Goal: Transaction & Acquisition: Purchase product/service

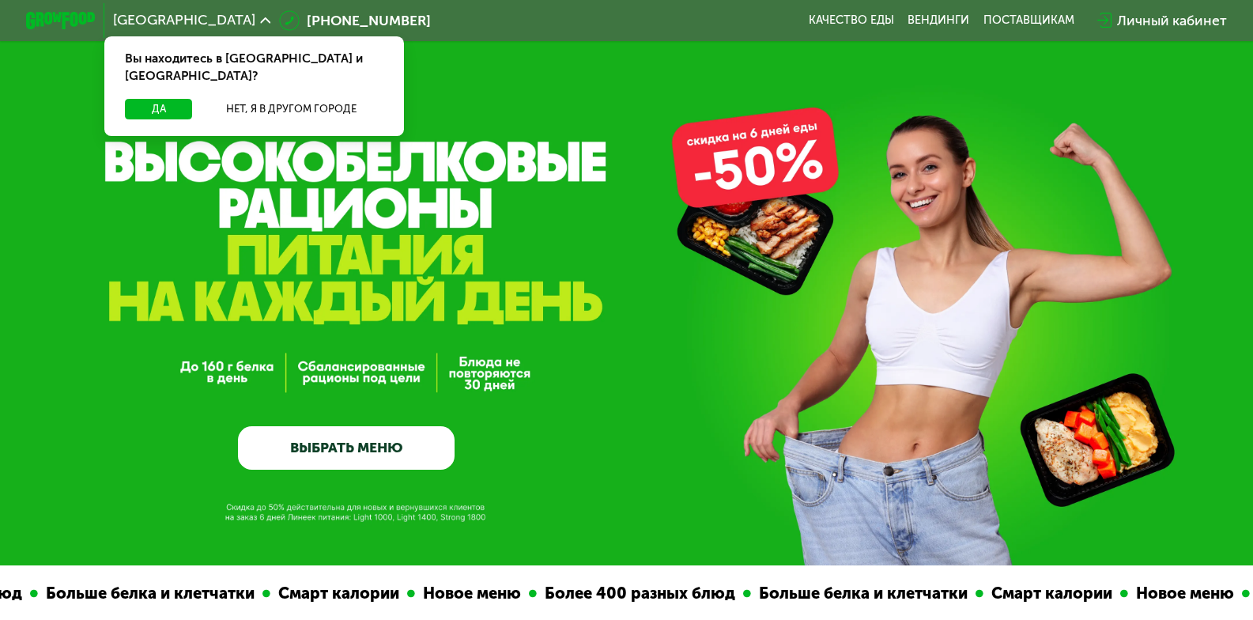
click at [389, 451] on link "ВЫБРАТЬ МЕНЮ" at bounding box center [346, 447] width 217 height 43
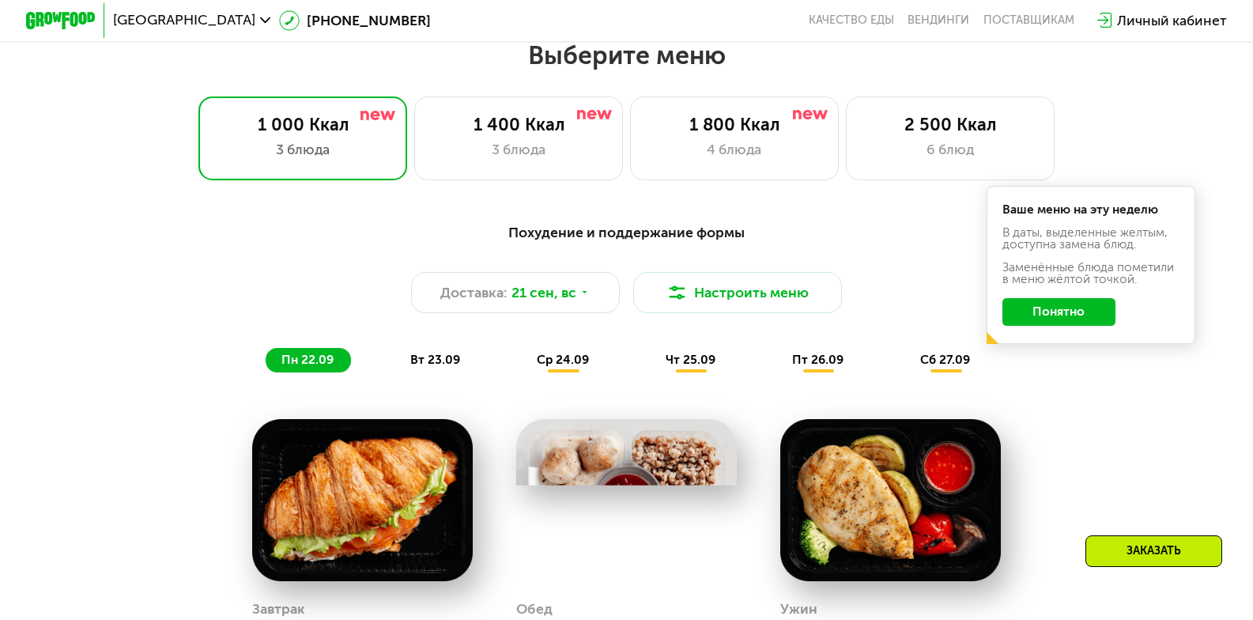
scroll to position [1106, 0]
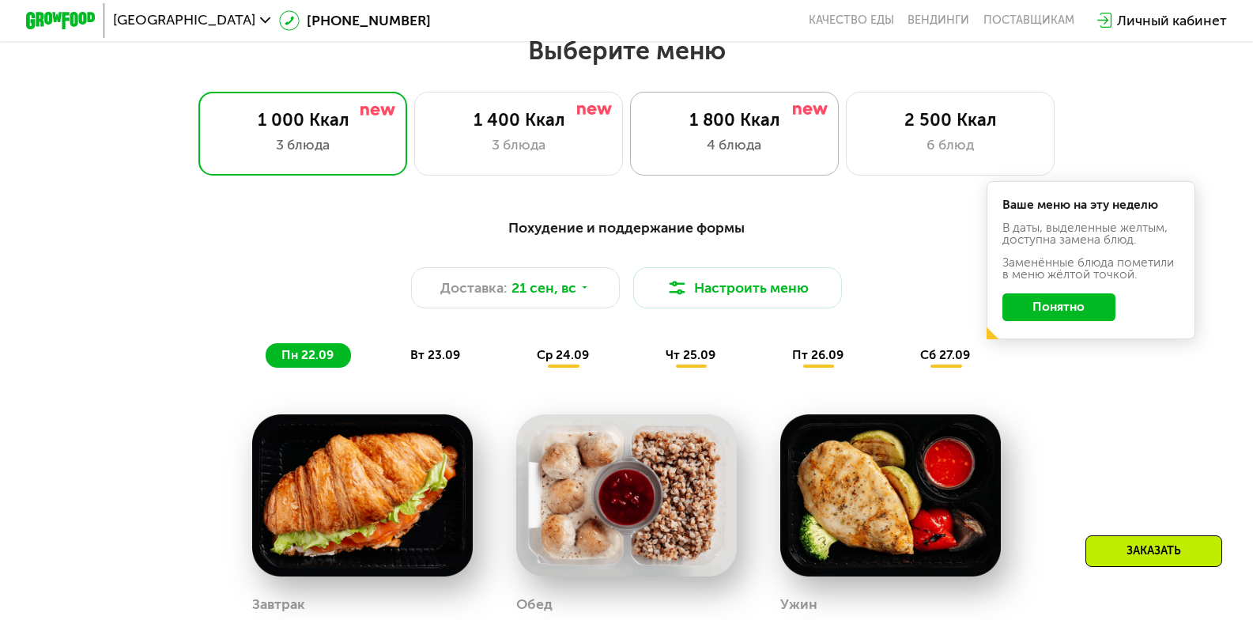
click at [725, 150] on div "4 блюда" at bounding box center [734, 144] width 172 height 21
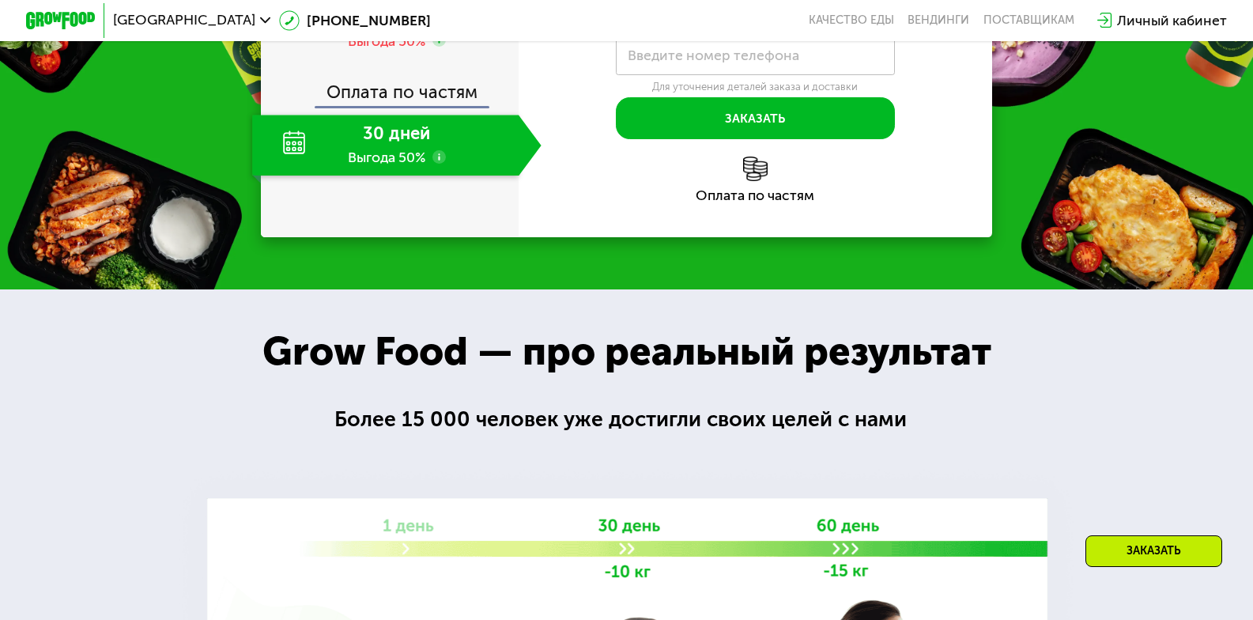
scroll to position [2212, 0]
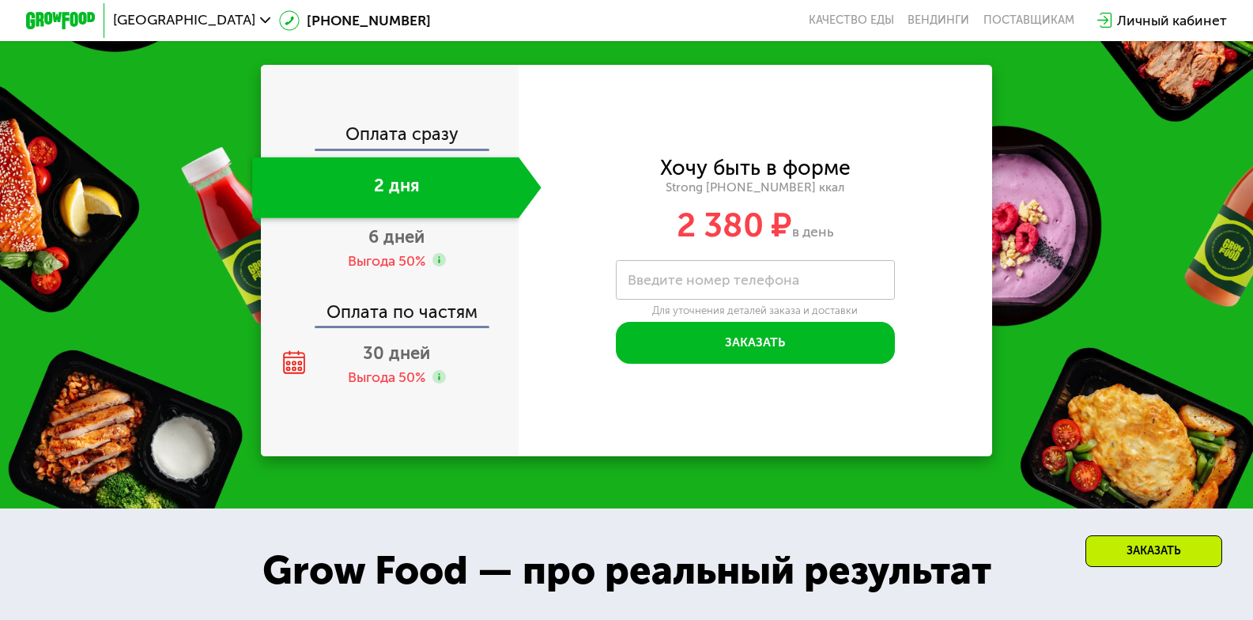
click at [396, 171] on div "Оплата сразу 2 дня 6 дней Выгода 50% Оплата по частям 30 дней Выгода 50%" at bounding box center [390, 260] width 258 height 269
click at [394, 146] on div "Оплата сразу" at bounding box center [390, 137] width 256 height 23
click at [393, 244] on span "6 дней" at bounding box center [396, 236] width 56 height 21
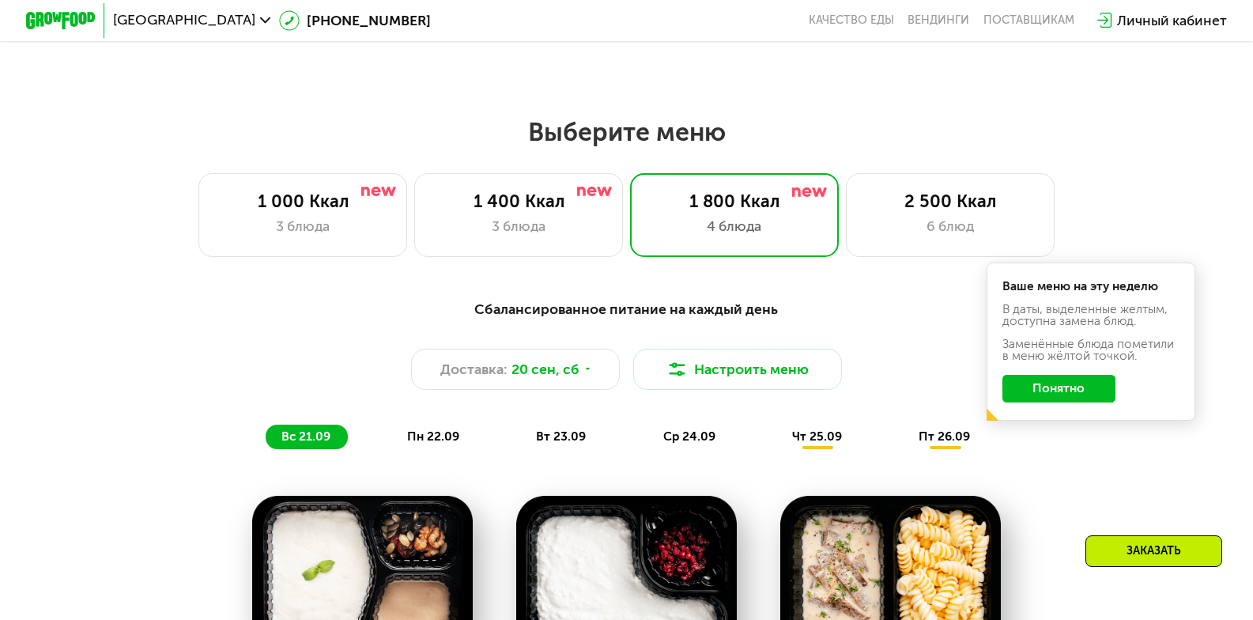
scroll to position [1027, 0]
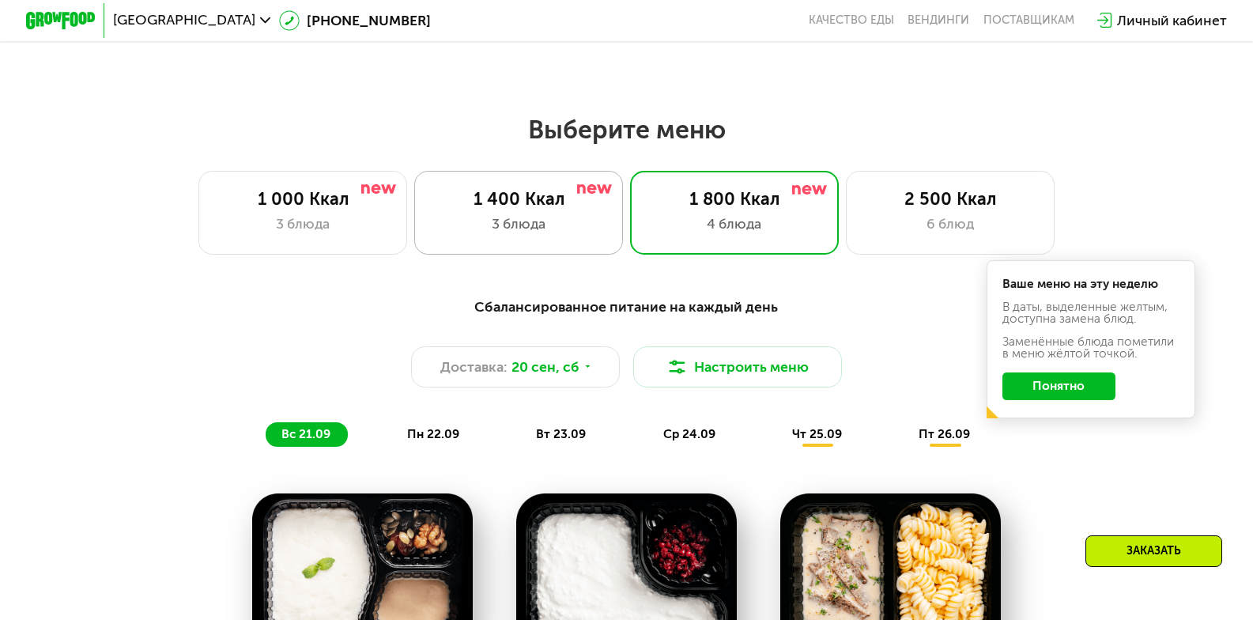
click at [559, 184] on div "1 400 Ккал 3 блюда" at bounding box center [518, 213] width 209 height 84
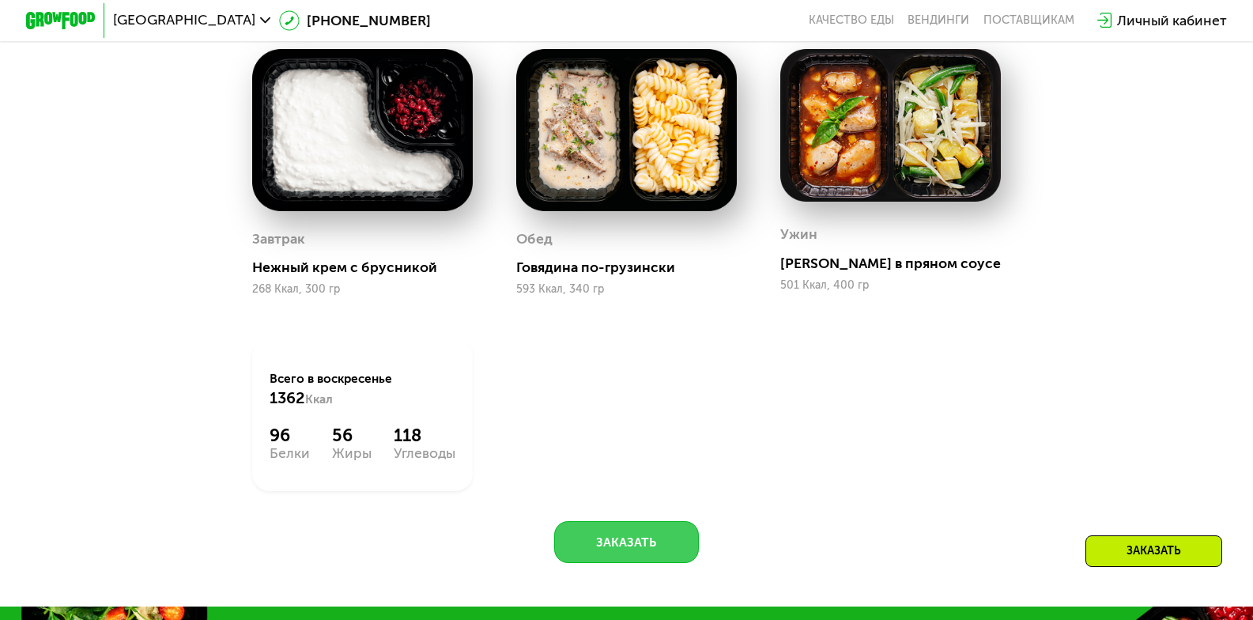
scroll to position [1106, 0]
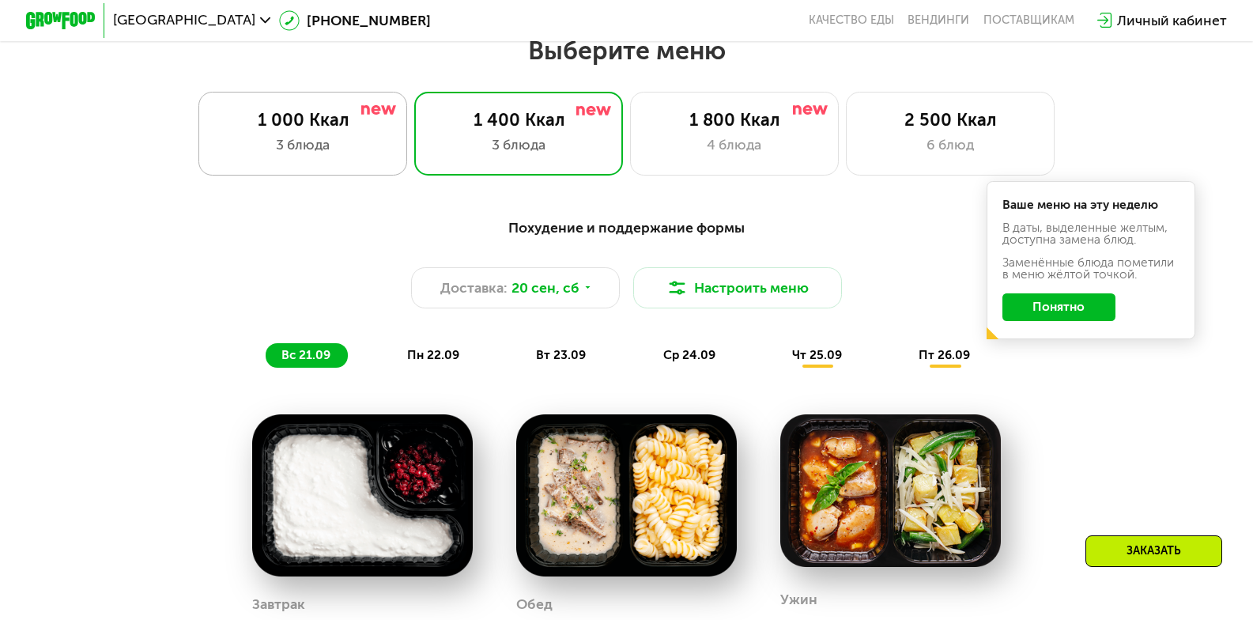
click at [309, 145] on div "3 блюда" at bounding box center [303, 144] width 172 height 21
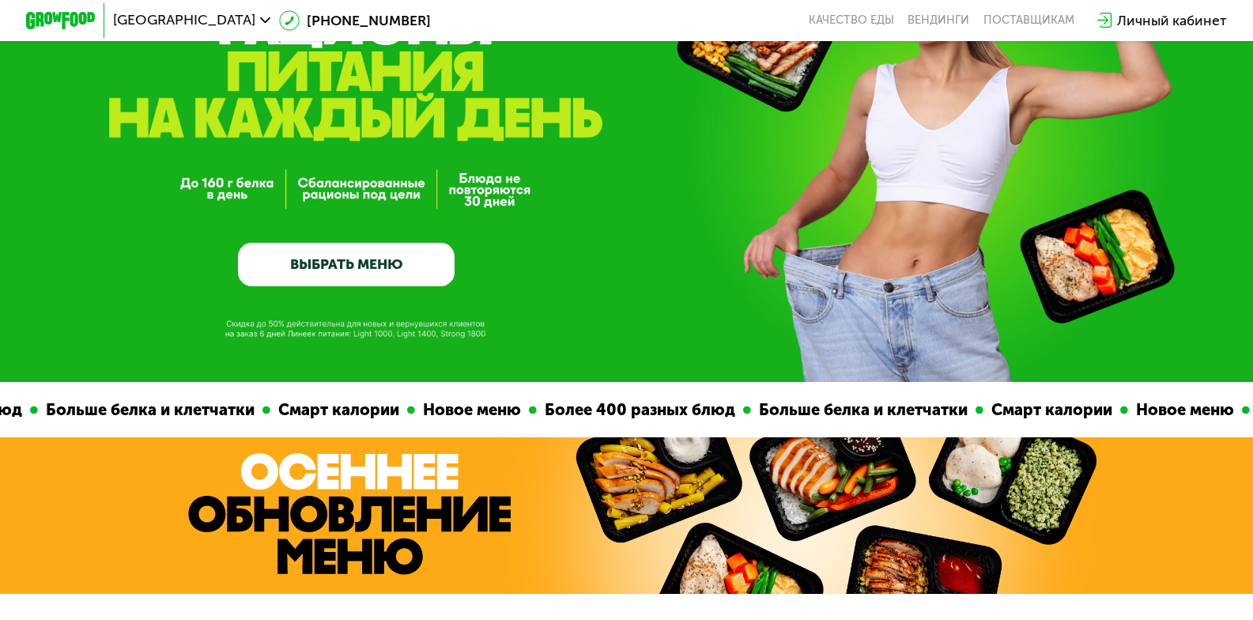
scroll to position [0, 0]
